Goal: Task Accomplishment & Management: Manage account settings

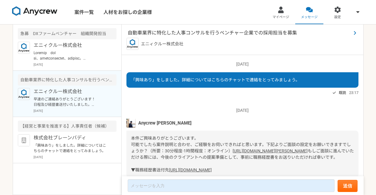
click at [185, 34] on span "自動車業界に特化した人事コンサルを行うベンチャー企業での採用担当を募集" at bounding box center [240, 32] width 224 height 7
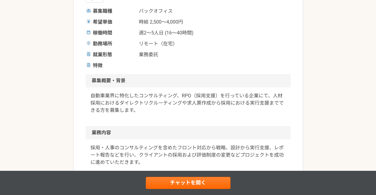
scroll to position [138, 0]
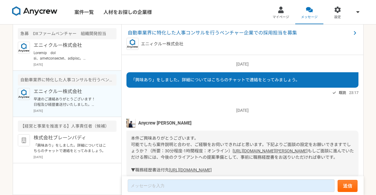
scroll to position [100, 0]
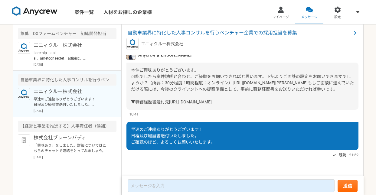
click at [74, 91] on p "エニィクルー株式会社" at bounding box center [71, 91] width 75 height 7
click at [75, 79] on div "自動車業界に特化した人事コンサルを行うベンチャー企業での採用担当を募集" at bounding box center [67, 79] width 99 height 11
click at [74, 89] on p "エニィクルー株式会社" at bounding box center [71, 91] width 75 height 7
click at [23, 93] on img at bounding box center [24, 94] width 12 height 12
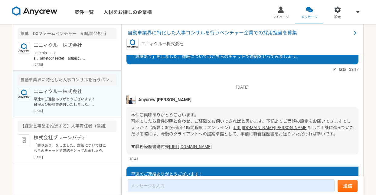
scroll to position [75, 0]
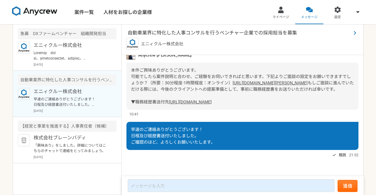
click at [187, 32] on span "自動車業界に特化した人事コンサルを行うベンチャー企業での採用担当を募集" at bounding box center [240, 32] width 224 height 7
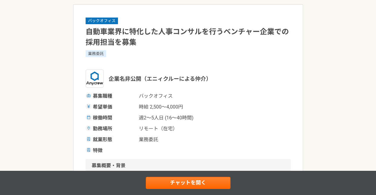
scroll to position [62, 0]
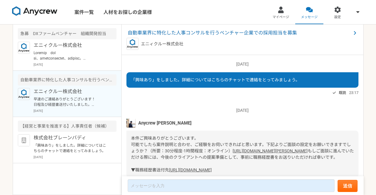
scroll to position [100, 0]
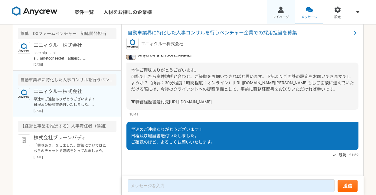
click at [277, 16] on span "マイページ" at bounding box center [281, 17] width 17 height 5
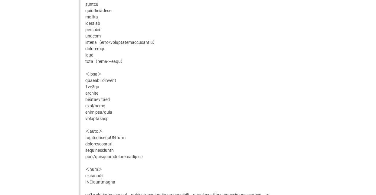
scroll to position [652, 0]
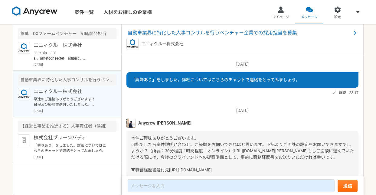
scroll to position [100, 0]
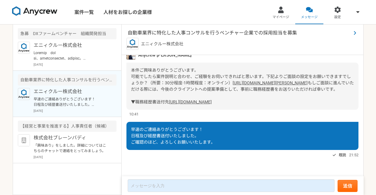
click at [178, 36] on span "自動車業界に特化した人事コンサルを行うベンチャー企業での採用担当を募集" at bounding box center [240, 32] width 224 height 7
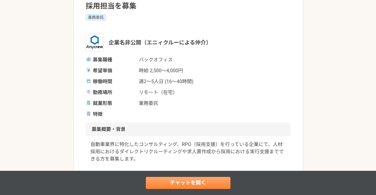
scroll to position [32, 0]
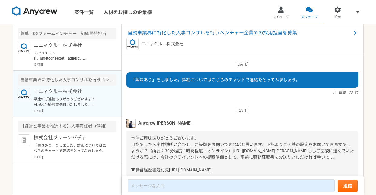
scroll to position [100, 0]
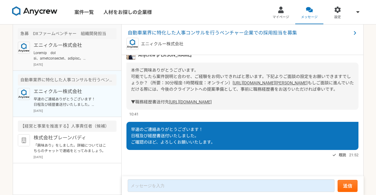
click at [89, 61] on p at bounding box center [71, 55] width 75 height 11
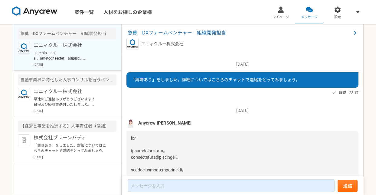
scroll to position [409, 0]
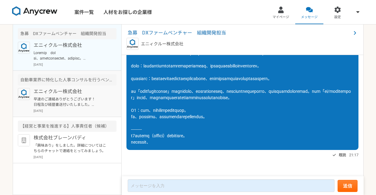
click at [85, 100] on p "早速のご連絡ありがとうございます！ 日程及び経歴書送付いたしました。 ご確認のほど、よろしくお願いいたします。" at bounding box center [71, 102] width 75 height 11
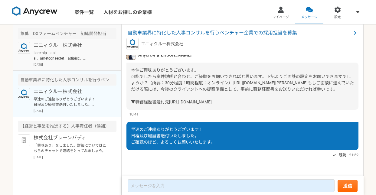
click at [68, 61] on p at bounding box center [71, 55] width 75 height 11
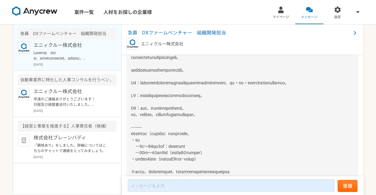
scroll to position [409, 0]
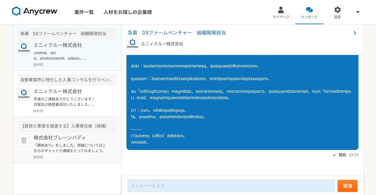
click at [78, 148] on p "「興味あり」をしました。詳細についてはこちらのチャットで連絡をとってみましょう。" at bounding box center [71, 148] width 75 height 11
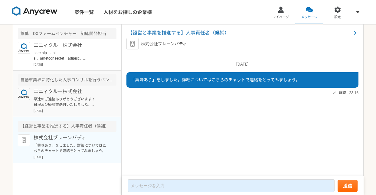
click at [74, 107] on div "エニィクルー株式会社 早速のご連絡ありがとうございます！ 日程及び経歴書送付いたしました。 ご確認のほど、よろしくお願いいたします。 2025年8月18日" at bounding box center [75, 100] width 83 height 25
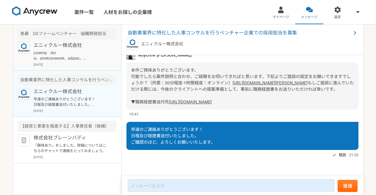
click at [79, 59] on p at bounding box center [71, 55] width 75 height 11
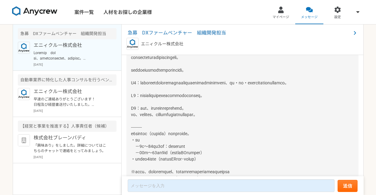
scroll to position [409, 0]
